Goal: Task Accomplishment & Management: Manage account settings

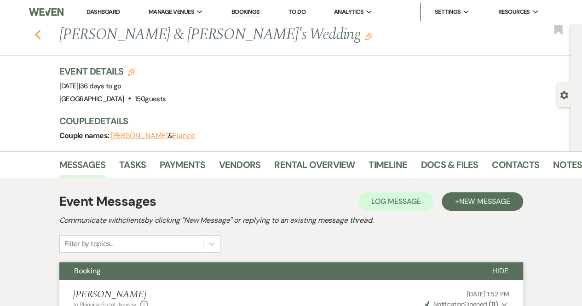
click at [41, 30] on icon "Previous" at bounding box center [37, 34] width 7 height 11
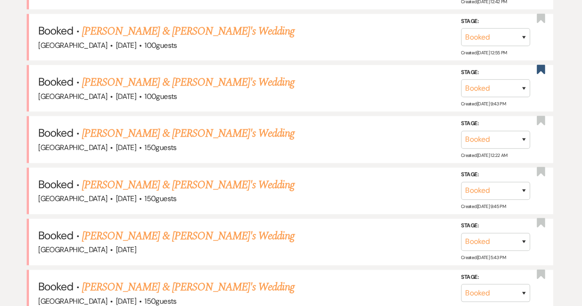
scroll to position [495, 0]
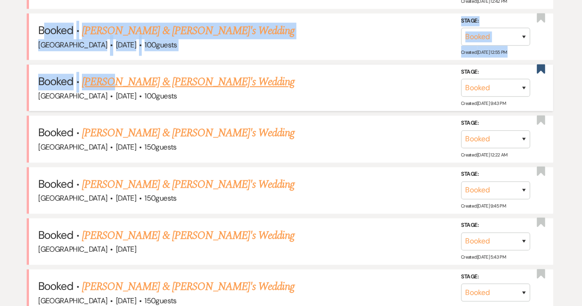
drag, startPoint x: 42, startPoint y: 30, endPoint x: 242, endPoint y: 102, distance: 212.4
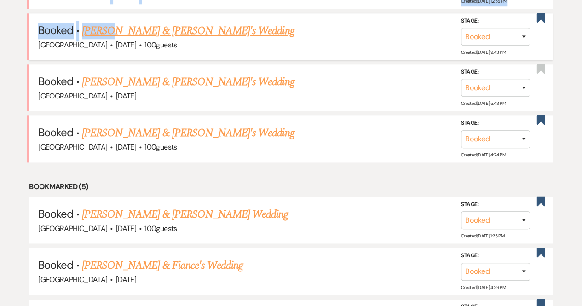
scroll to position [0, 0]
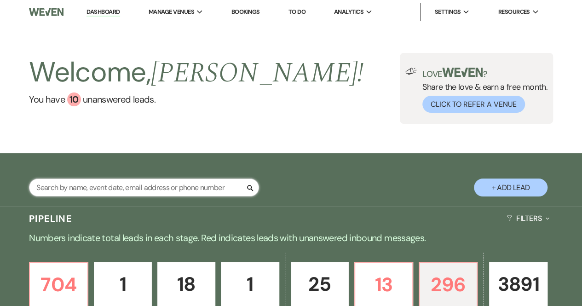
click at [91, 189] on input "text" at bounding box center [144, 187] width 230 height 18
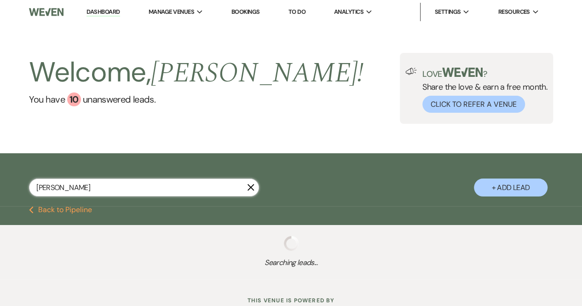
type input "[PERSON_NAME]"
select select "8"
select select "5"
select select "8"
select select "10"
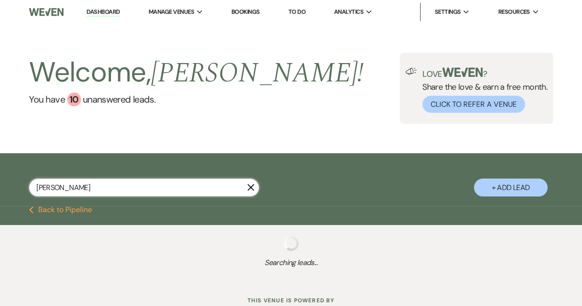
select select "8"
select select "5"
select select "8"
select select "5"
select select "8"
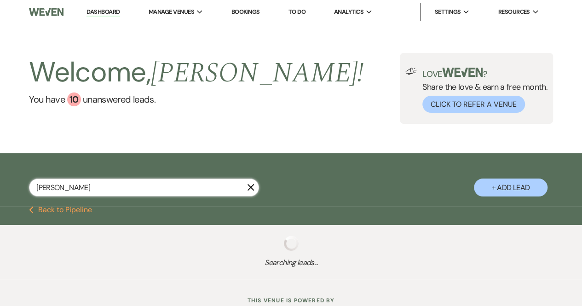
select select "5"
select select "8"
select select "5"
select select "8"
select select "5"
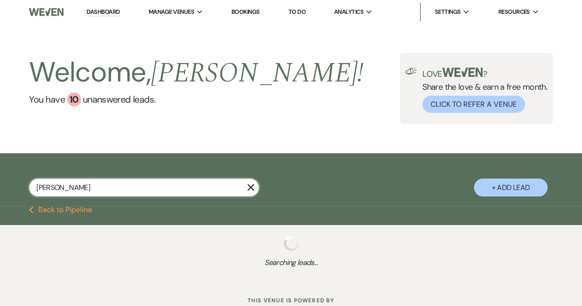
select select "8"
select select "5"
select select "8"
select select "5"
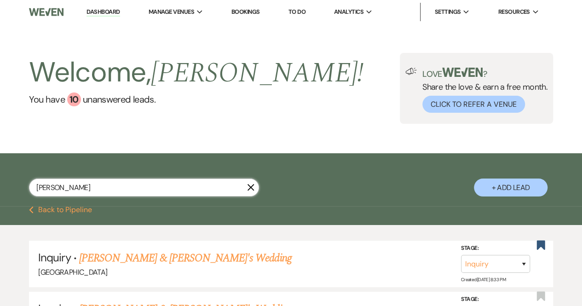
type input "Kenne"
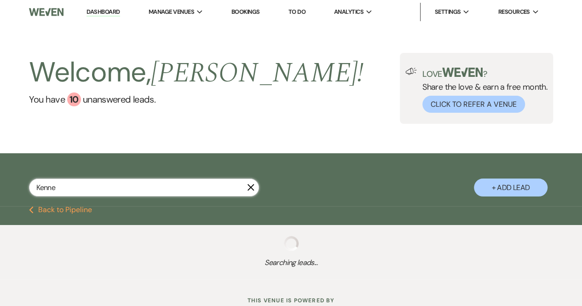
select select "8"
select select "10"
select select "8"
select select "5"
select select "8"
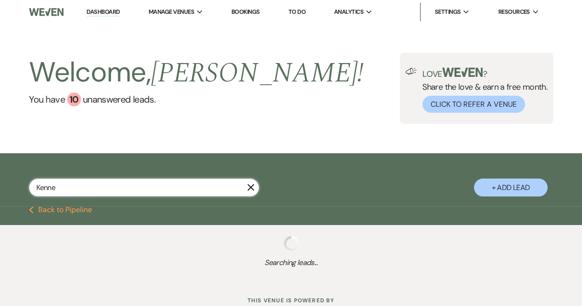
select select "5"
select select "8"
select select "5"
select select "8"
select select "5"
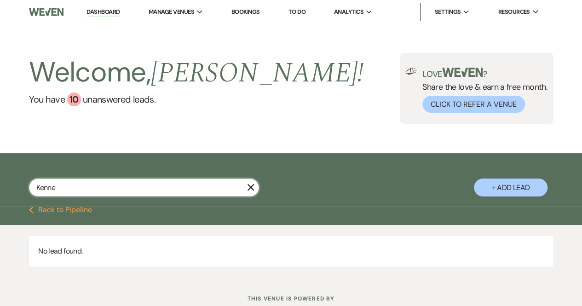
type input "[PERSON_NAME]"
select select "8"
select select "5"
select select "8"
select select "10"
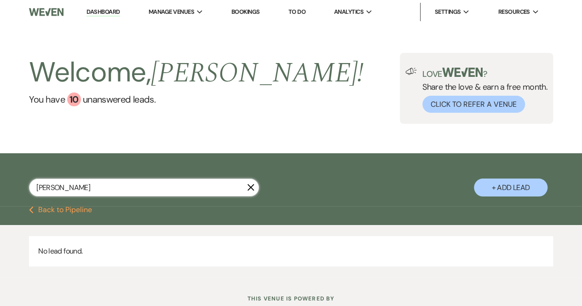
select select "8"
select select "5"
select select "8"
select select "5"
select select "8"
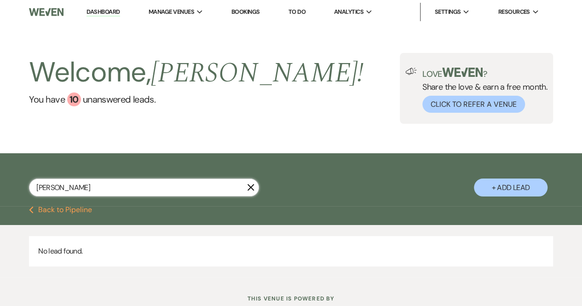
select select "5"
select select "8"
select select "5"
select select "8"
select select "5"
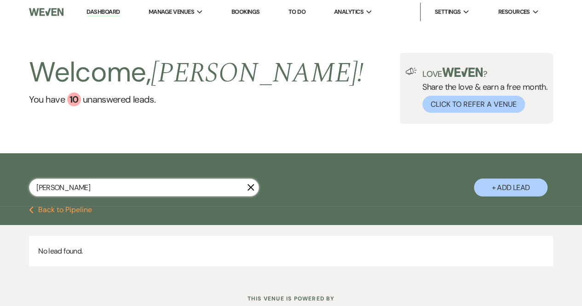
select select "8"
select select "5"
select select "8"
select select "5"
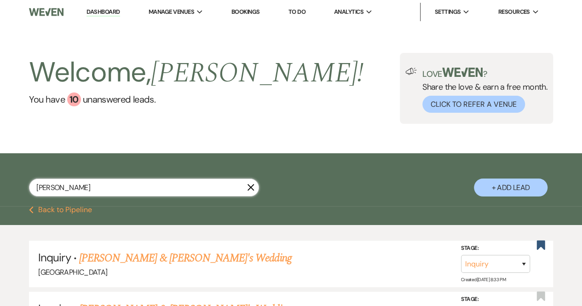
type input "[PERSON_NAME]"
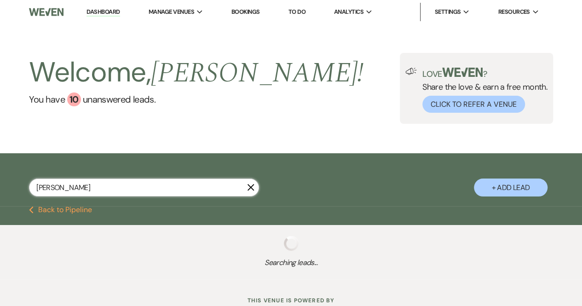
select select "8"
select select "10"
select select "8"
select select "5"
select select "8"
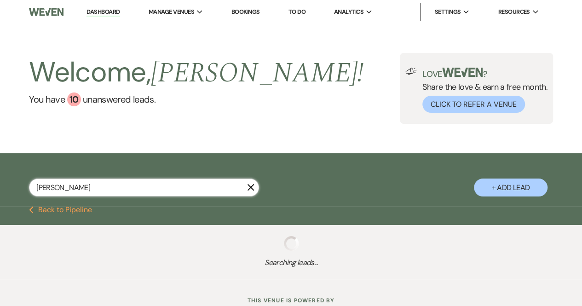
select select "5"
select select "8"
select select "5"
type input "[PERSON_NAME]"
select select "8"
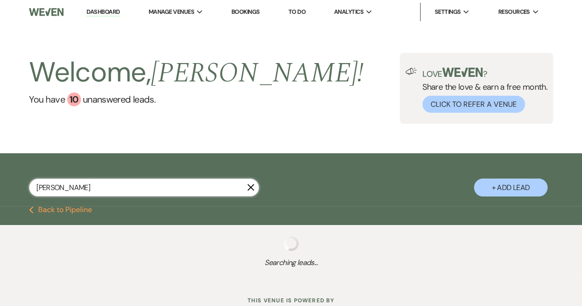
select select "5"
select select "2"
select select "8"
select select "5"
select select "8"
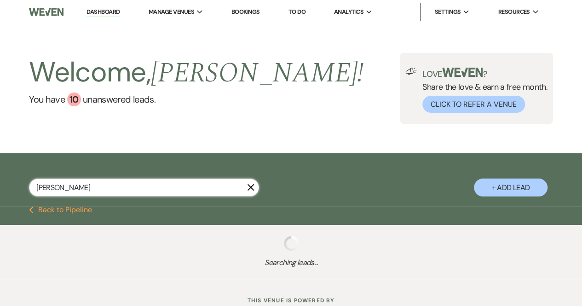
select select "5"
select select "8"
select select "3"
select select "8"
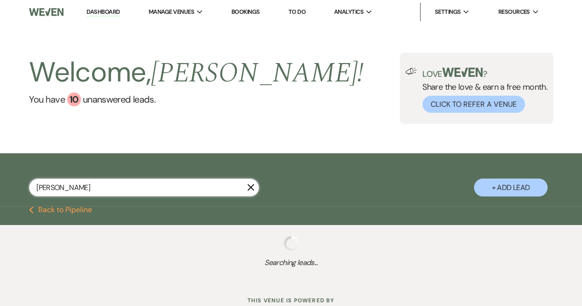
select select "5"
select select "8"
select select "1"
select select "8"
select select "5"
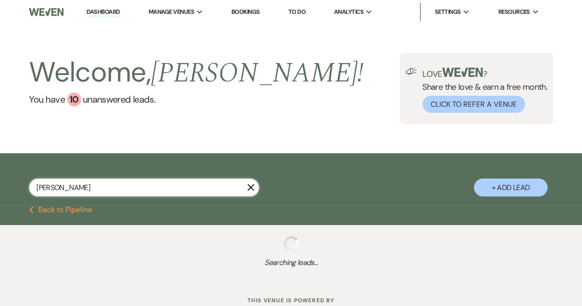
select select "8"
select select "5"
select select "8"
select select "5"
select select "8"
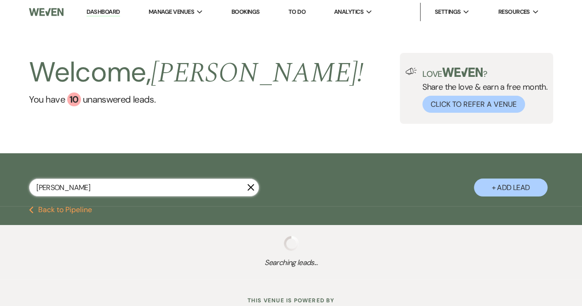
select select "5"
select select "8"
select select "5"
select select "8"
select select "5"
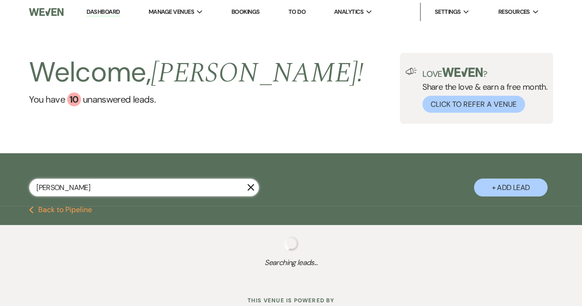
select select "8"
select select "5"
select select "8"
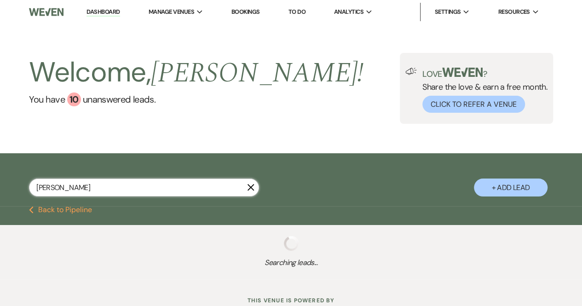
select select "5"
select select "8"
select select "10"
select select "8"
select select "5"
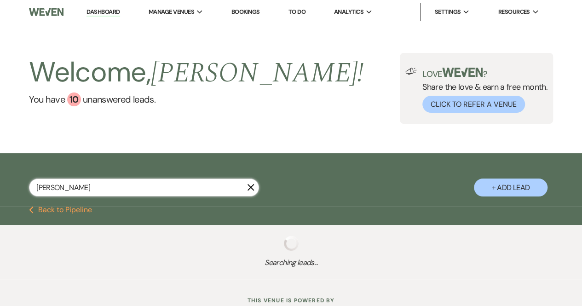
select select "8"
select select "5"
select select "8"
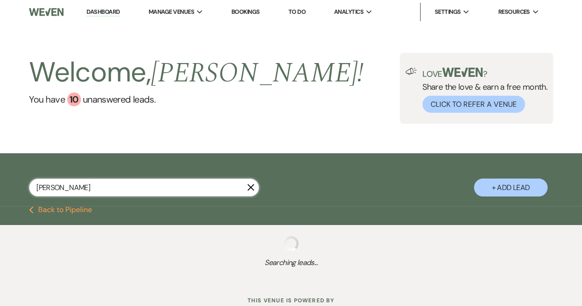
select select "5"
select select "8"
select select "5"
select select "8"
select select "5"
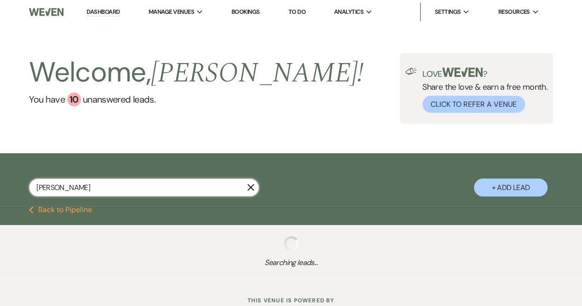
select select "8"
select select "5"
select select "8"
select select "5"
select select "8"
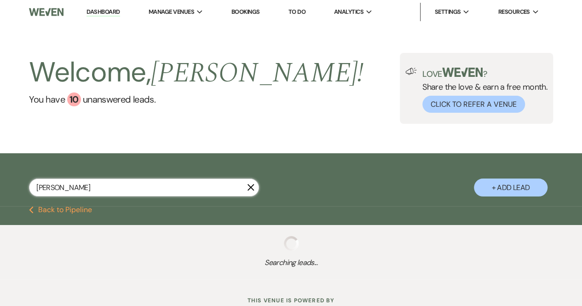
select select "5"
select select "8"
select select "5"
select select "8"
select select "5"
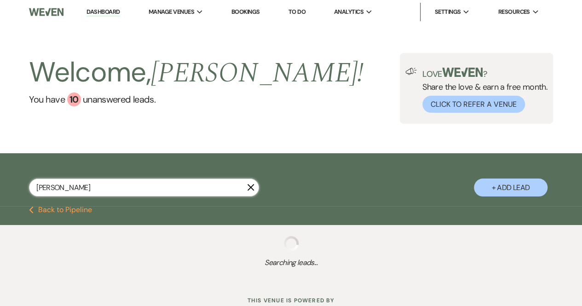
select select "8"
select select "5"
select select "8"
select select "5"
select select "8"
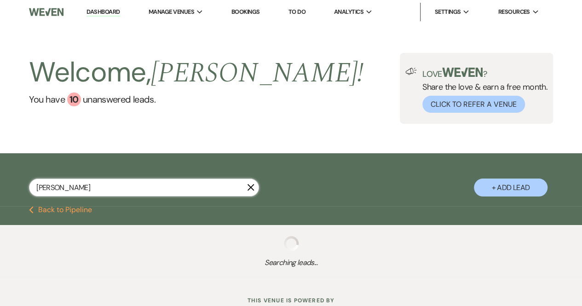
select select "5"
select select "8"
select select "5"
select select "8"
select select "5"
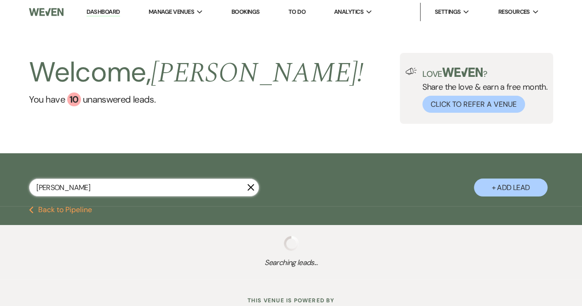
select select "8"
select select "5"
select select "8"
select select "5"
select select "8"
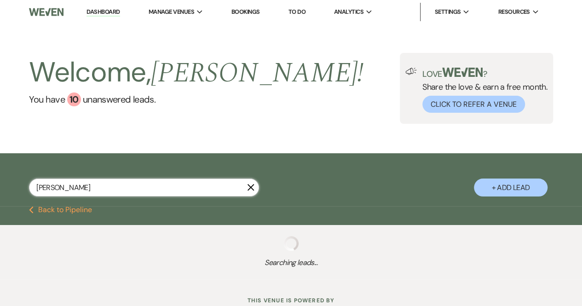
select select "5"
select select "8"
select select "5"
select select "8"
select select "5"
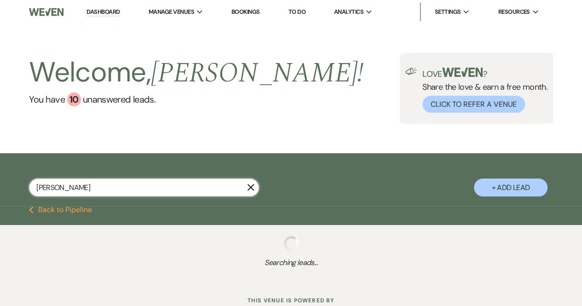
select select "8"
select select "6"
select select "8"
select select "5"
select select "8"
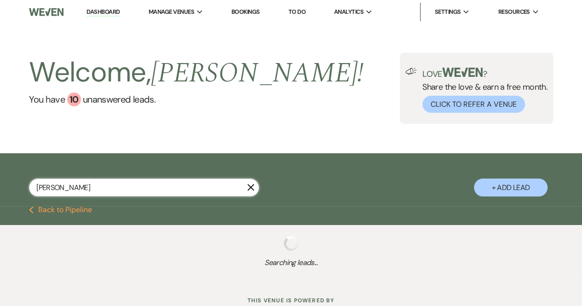
select select "5"
select select "8"
select select "5"
select select "8"
select select "5"
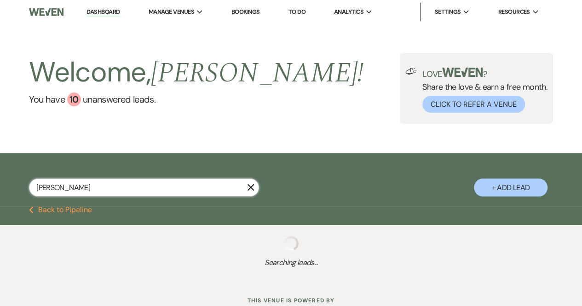
select select "8"
select select "5"
select select "8"
select select "5"
select select "8"
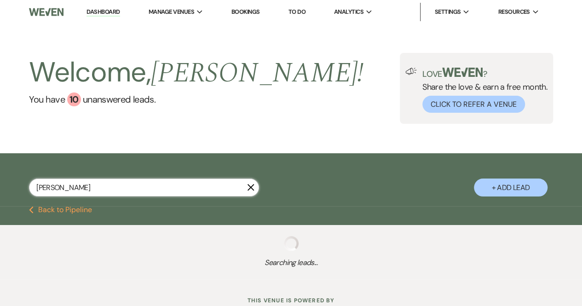
select select "5"
select select "8"
select select "5"
select select "8"
select select "6"
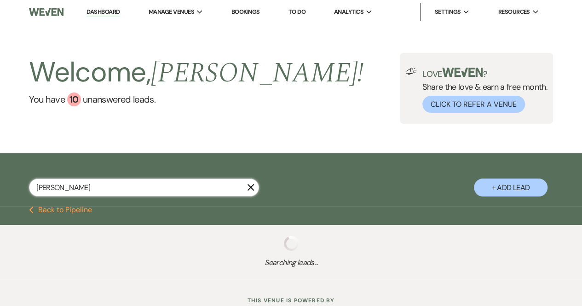
select select "8"
select select "5"
select select "8"
select select "6"
select select "8"
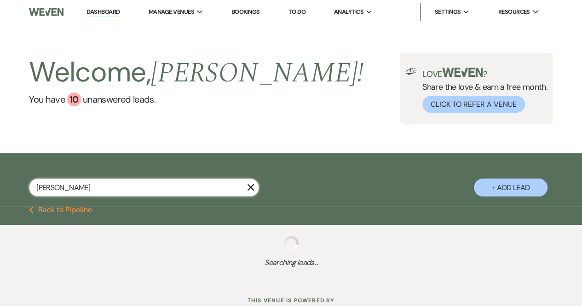
select select "5"
select select "8"
select select "5"
select select "8"
select select "4"
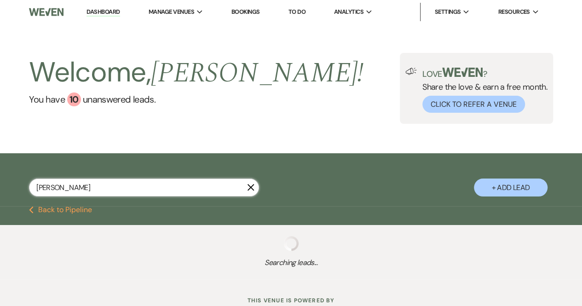
select select "8"
select select "5"
select select "8"
select select "5"
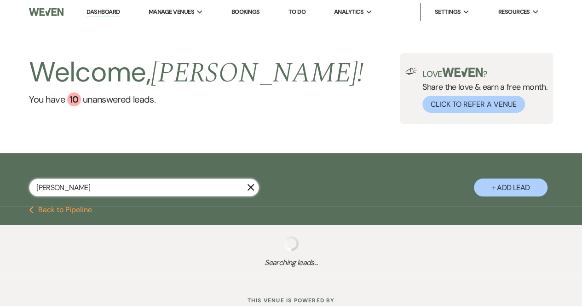
select select "8"
select select "5"
select select "8"
select select "5"
select select "8"
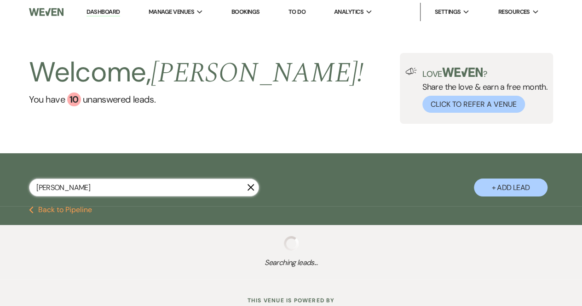
select select "8"
select select "5"
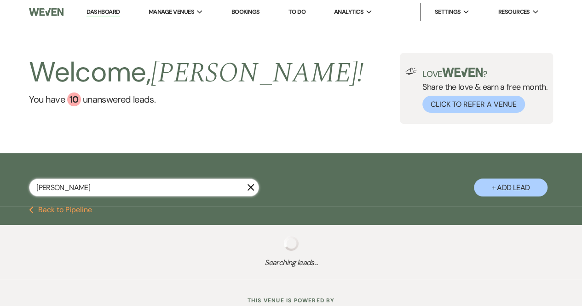
select select "8"
select select "5"
select select "8"
select select "5"
select select "8"
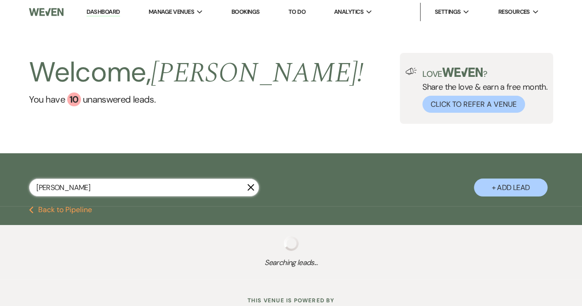
select select "5"
select select "8"
select select "5"
select select "8"
select select "5"
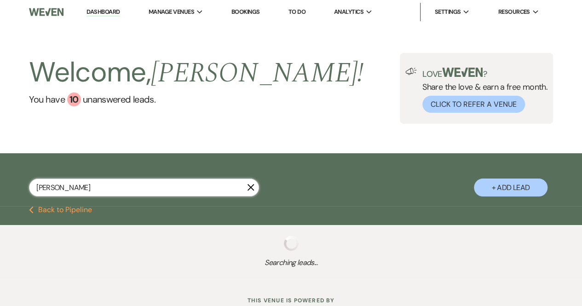
select select "8"
select select "5"
select select "8"
select select "5"
select select "8"
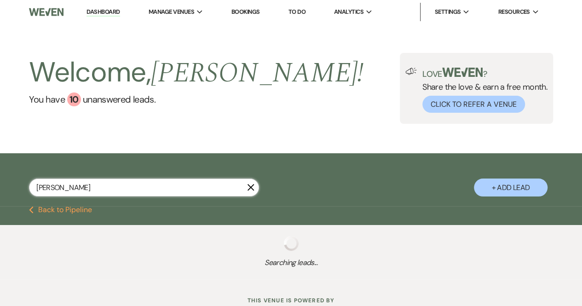
select select "5"
select select "8"
select select "5"
select select "8"
select select "5"
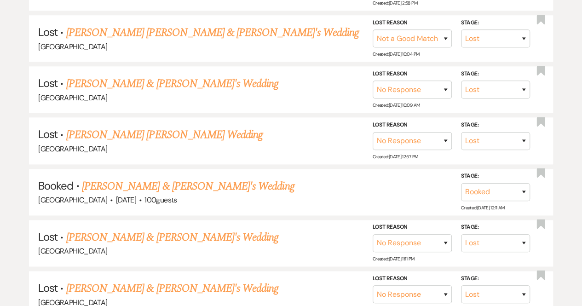
scroll to position [482, 0]
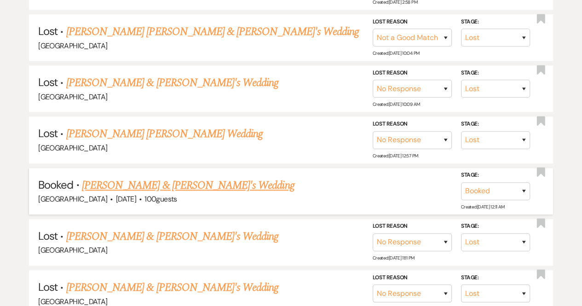
click at [103, 177] on link "[PERSON_NAME] & [PERSON_NAME]'s Wedding" at bounding box center [188, 185] width 212 height 17
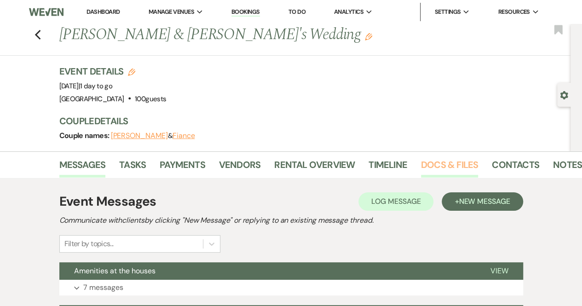
click at [465, 159] on link "Docs & Files" at bounding box center [449, 167] width 57 height 20
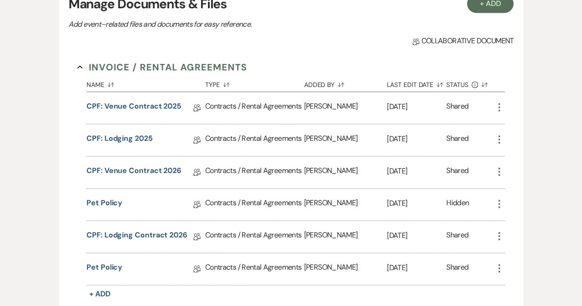
scroll to position [207, 0]
click at [151, 235] on link "CPF: Lodging Contract 2026" at bounding box center [136, 236] width 101 height 14
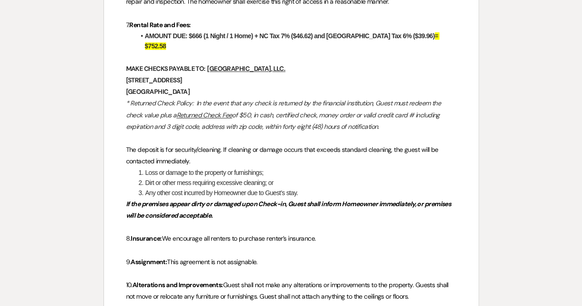
scroll to position [519, 0]
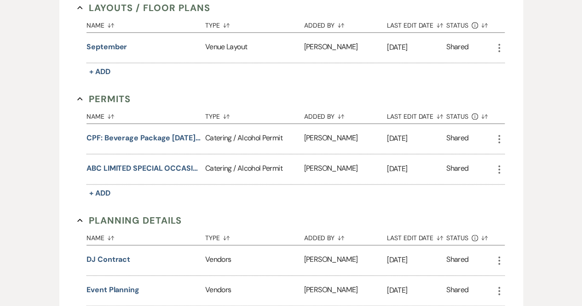
scroll to position [207, 0]
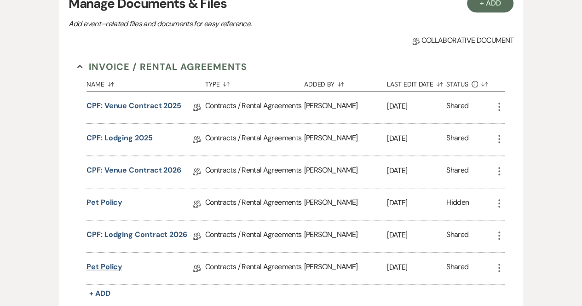
click at [116, 264] on link "Pet Policy" at bounding box center [104, 268] width 36 height 14
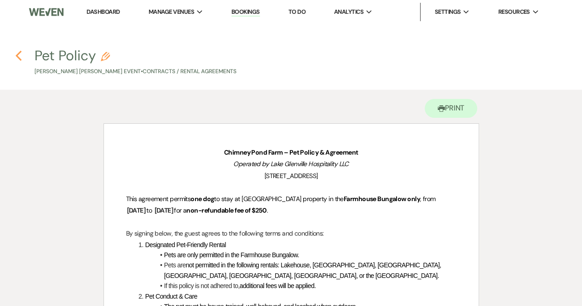
click at [17, 54] on use "button" at bounding box center [19, 56] width 6 height 10
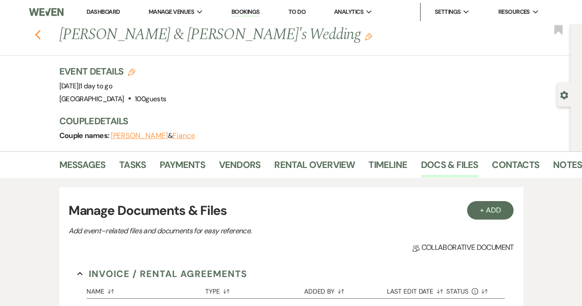
click at [40, 33] on use "button" at bounding box center [37, 35] width 6 height 10
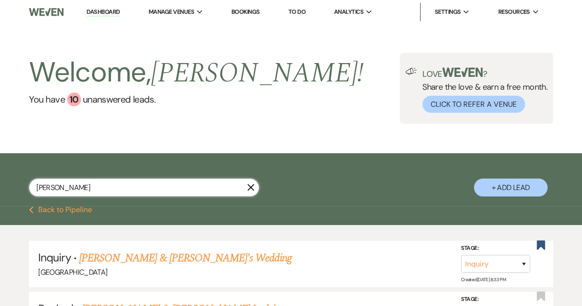
drag, startPoint x: 107, startPoint y: 188, endPoint x: 18, endPoint y: 175, distance: 89.7
click at [18, 175] on div "[PERSON_NAME] X + Add Lead" at bounding box center [291, 181] width 582 height 46
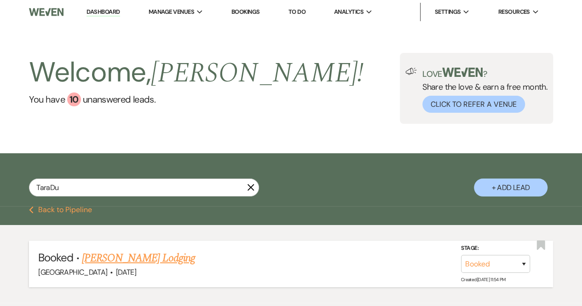
click at [139, 257] on link "[PERSON_NAME] Lodging" at bounding box center [138, 258] width 113 height 17
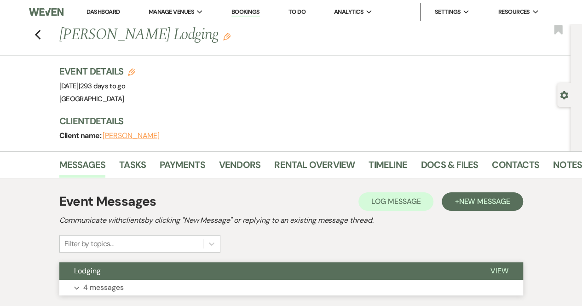
scroll to position [62, 0]
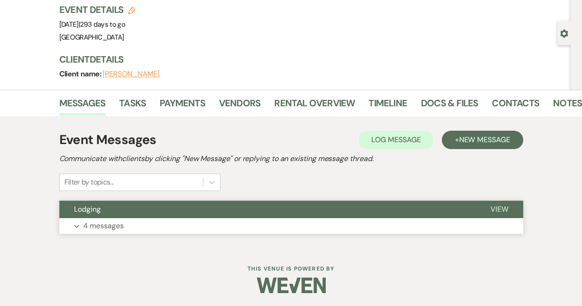
click at [106, 224] on p "4 messages" at bounding box center [103, 226] width 40 height 12
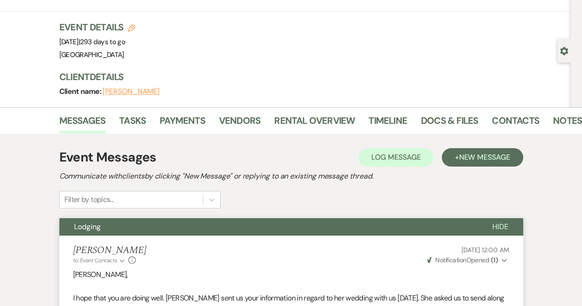
scroll to position [0, 0]
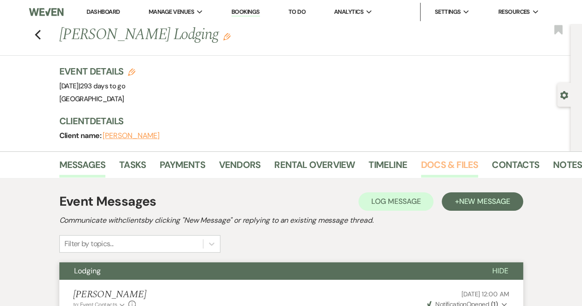
click at [448, 164] on link "Docs & Files" at bounding box center [449, 167] width 57 height 20
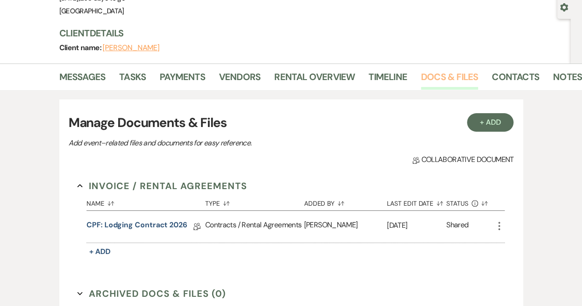
scroll to position [88, 0]
click at [156, 223] on link "CPF: Lodging Contract 2026" at bounding box center [136, 226] width 101 height 14
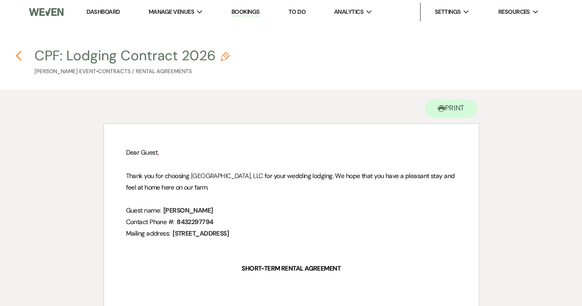
click at [17, 57] on use "button" at bounding box center [19, 56] width 6 height 10
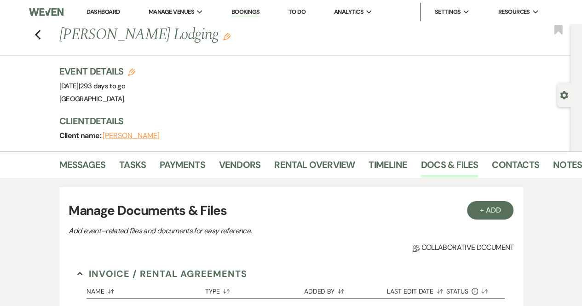
scroll to position [88, 0]
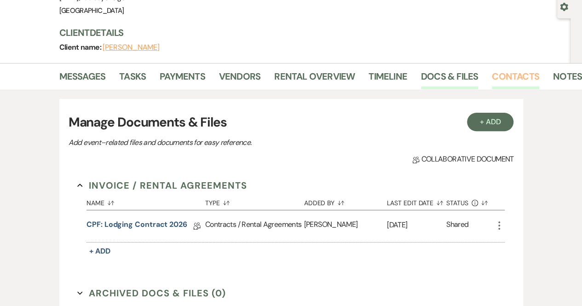
click at [495, 80] on link "Contacts" at bounding box center [514, 79] width 47 height 20
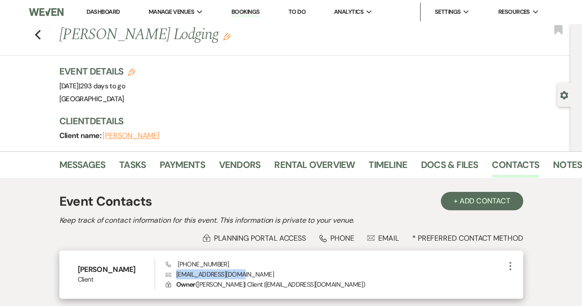
drag, startPoint x: 247, startPoint y: 271, endPoint x: 169, endPoint y: 269, distance: 77.7
click at [169, 269] on p "Envelope [EMAIL_ADDRESS][DOMAIN_NAME]" at bounding box center [334, 274] width 339 height 10
copy p "[EMAIL_ADDRESS][DOMAIN_NAME]"
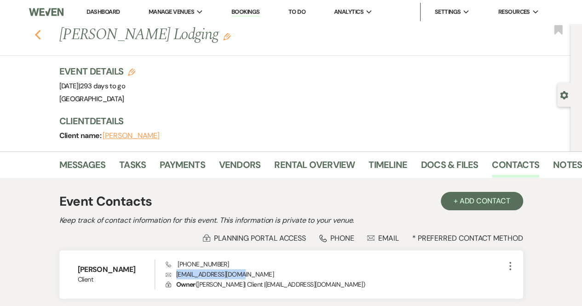
click at [40, 33] on icon "Previous" at bounding box center [37, 34] width 7 height 11
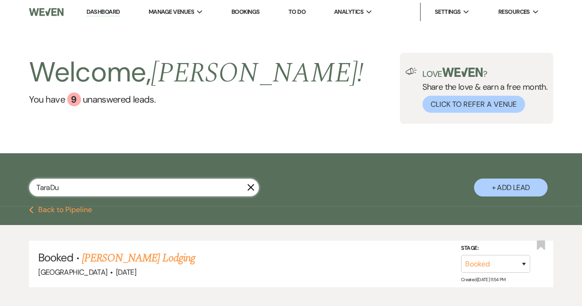
drag, startPoint x: 66, startPoint y: 187, endPoint x: 5, endPoint y: 177, distance: 62.5
click at [5, 177] on div "TaraDu X + Add Lead" at bounding box center [291, 181] width 582 height 46
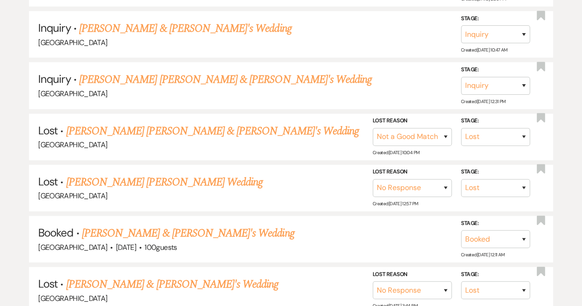
scroll to position [285, 0]
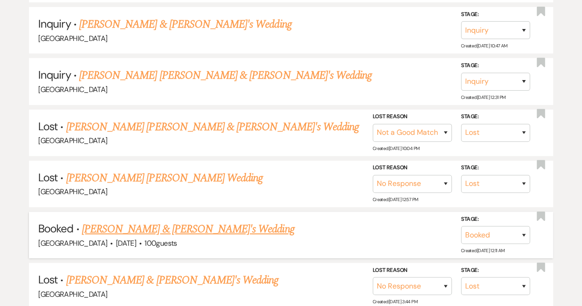
click at [177, 226] on link "[PERSON_NAME] & [PERSON_NAME]'s Wedding" at bounding box center [188, 229] width 212 height 17
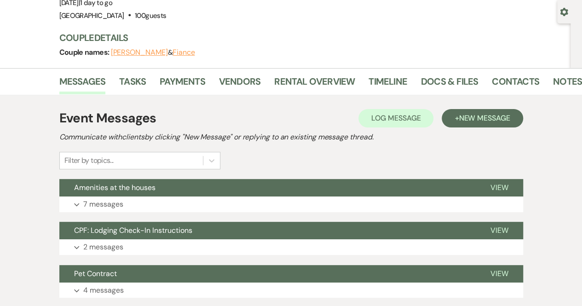
scroll to position [29, 0]
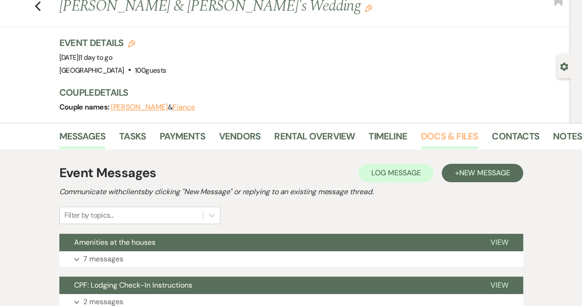
click at [445, 132] on link "Docs & Files" at bounding box center [449, 139] width 57 height 20
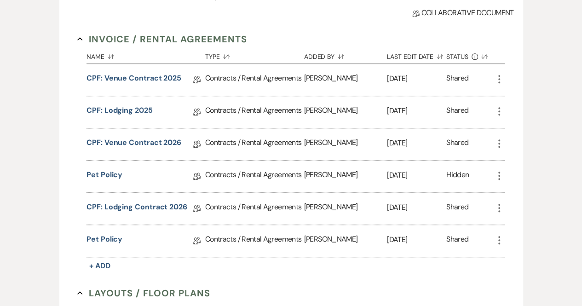
scroll to position [241, 0]
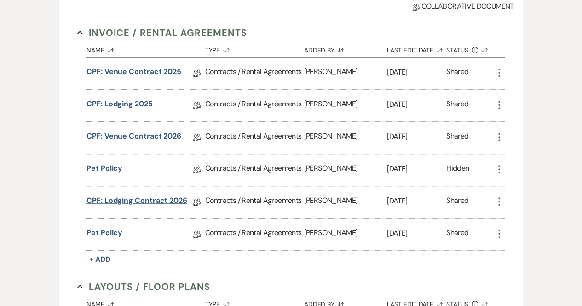
click at [141, 197] on link "CPF: Lodging Contract 2026" at bounding box center [136, 202] width 101 height 14
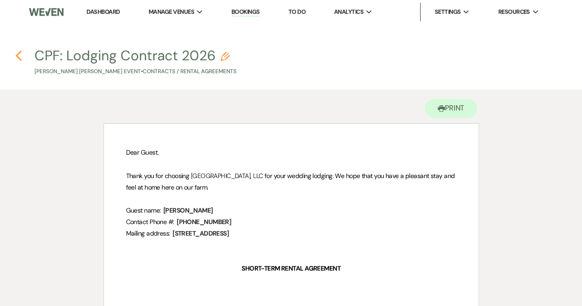
click at [17, 56] on use "button" at bounding box center [19, 56] width 6 height 10
